Goal: Find specific page/section: Find specific page/section

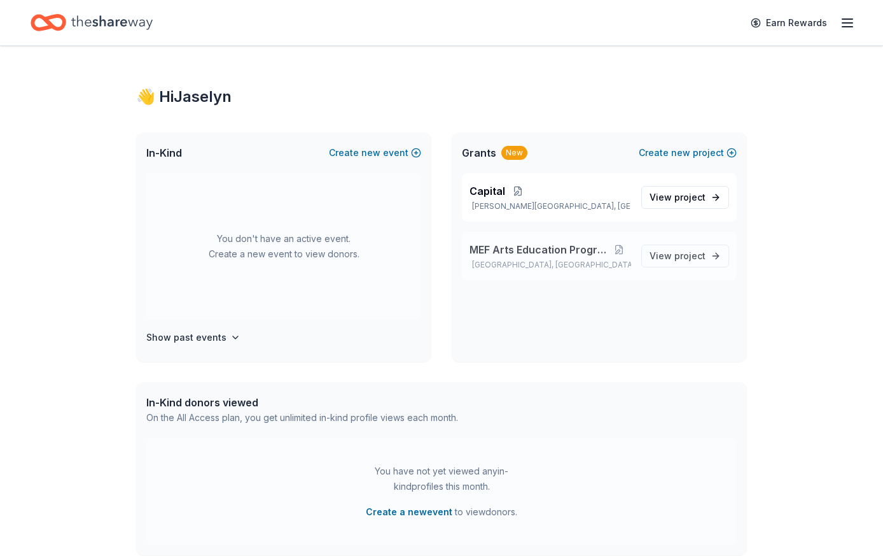
click at [566, 258] on div "MEF Arts Education Program San Antonio, TX" at bounding box center [551, 256] width 162 height 28
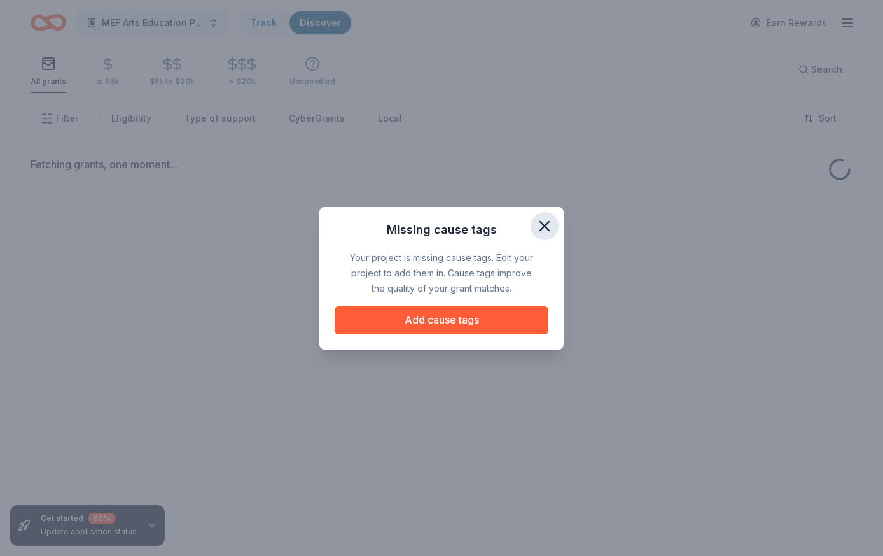
click at [541, 231] on icon "button" at bounding box center [545, 226] width 18 height 18
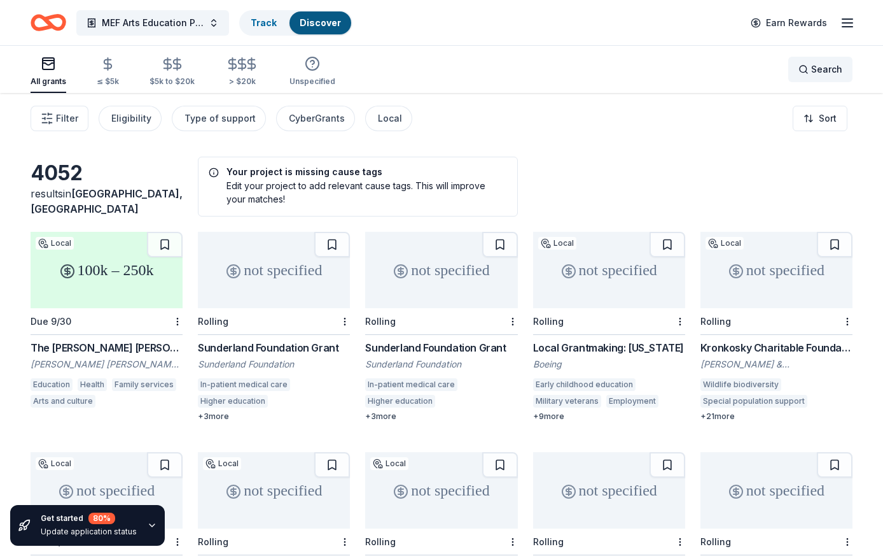
click at [801, 69] on div "Search" at bounding box center [821, 69] width 44 height 15
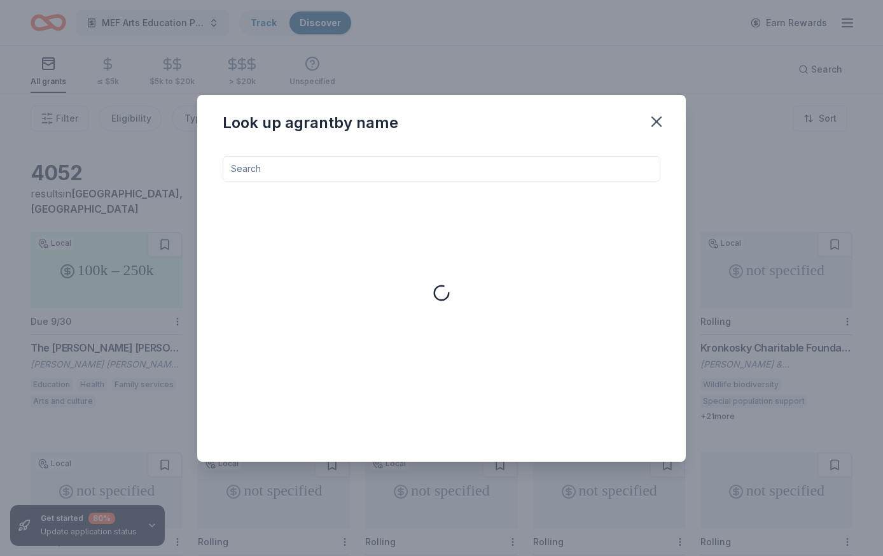
click at [321, 172] on input at bounding box center [442, 168] width 438 height 25
type input "bertetti"
click at [661, 128] on icon "button" at bounding box center [657, 122] width 18 height 18
